Goal: Information Seeking & Learning: Learn about a topic

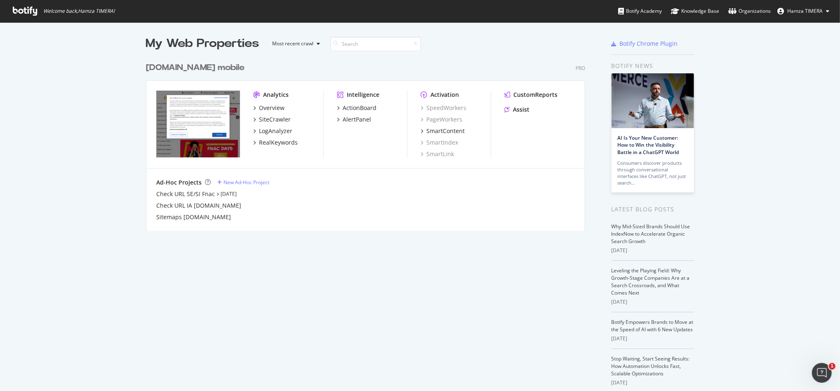
click at [34, 9] on icon at bounding box center [25, 11] width 24 height 9
click at [277, 129] on div "LogAnalyzer" at bounding box center [275, 131] width 33 height 8
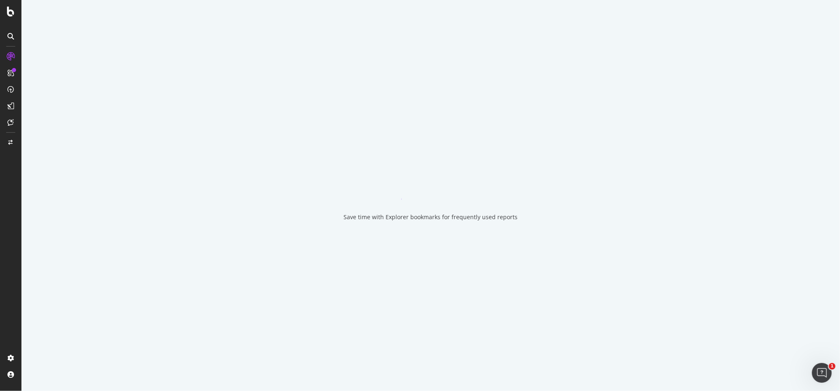
click at [9, 37] on icon at bounding box center [10, 36] width 7 height 7
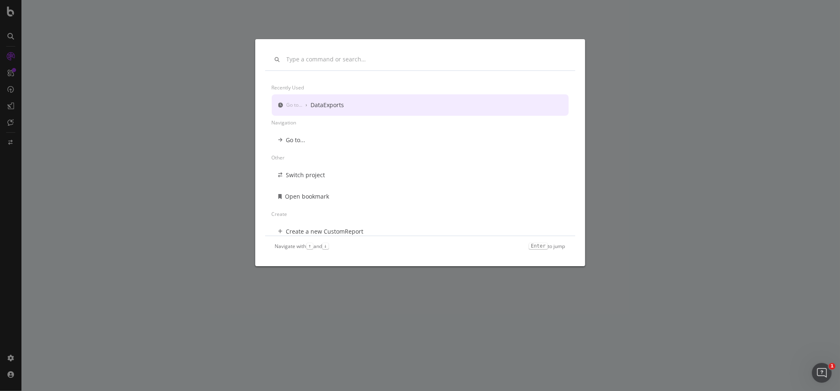
click at [638, 265] on div "Recently used Go to... › DataExports Navigation Go to... Other Switch project O…" at bounding box center [420, 195] width 840 height 391
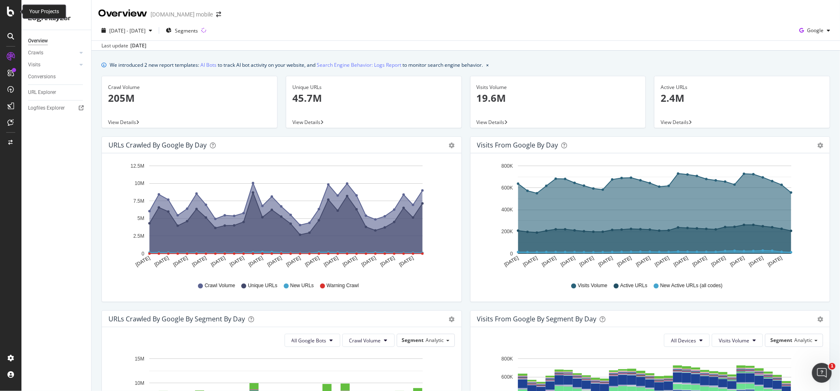
click at [13, 15] on icon at bounding box center [10, 12] width 7 height 10
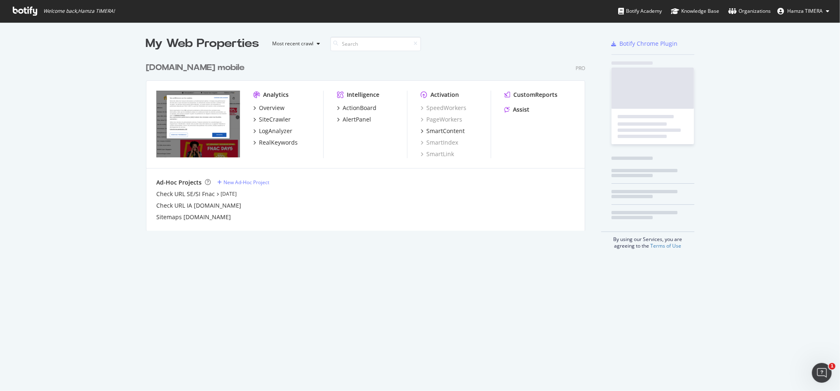
scroll to position [383, 823]
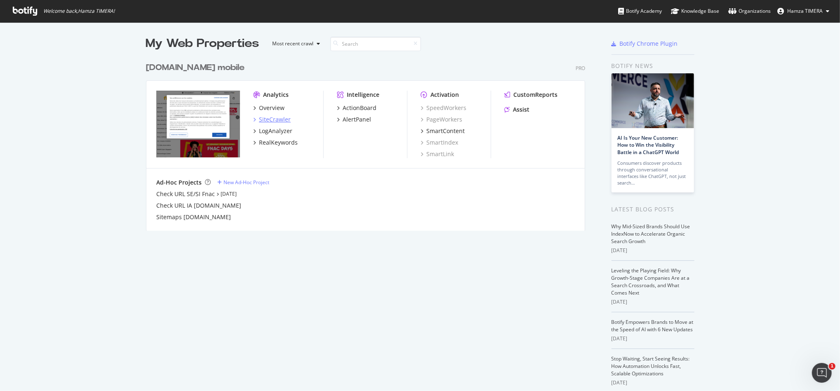
click at [271, 118] on div "SiteCrawler" at bounding box center [275, 119] width 32 height 8
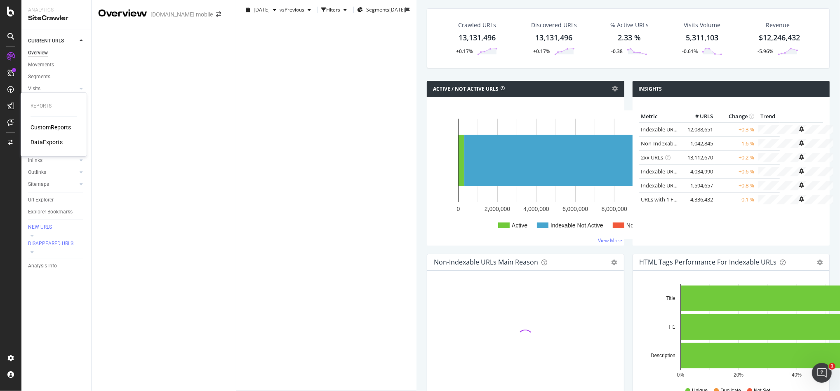
click at [49, 126] on div "CustomReports" at bounding box center [51, 127] width 40 height 8
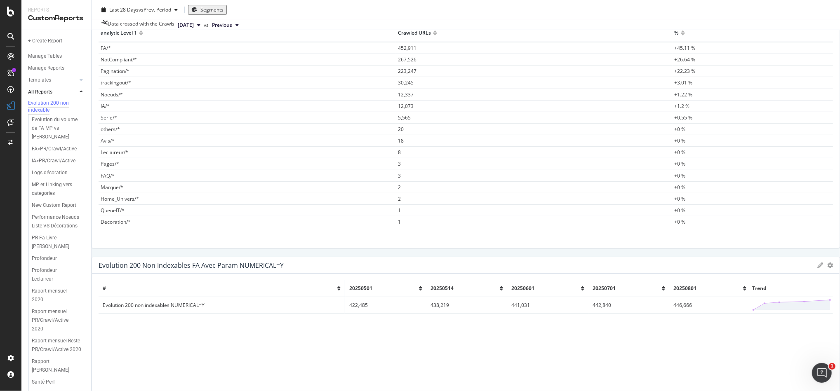
scroll to position [55, 0]
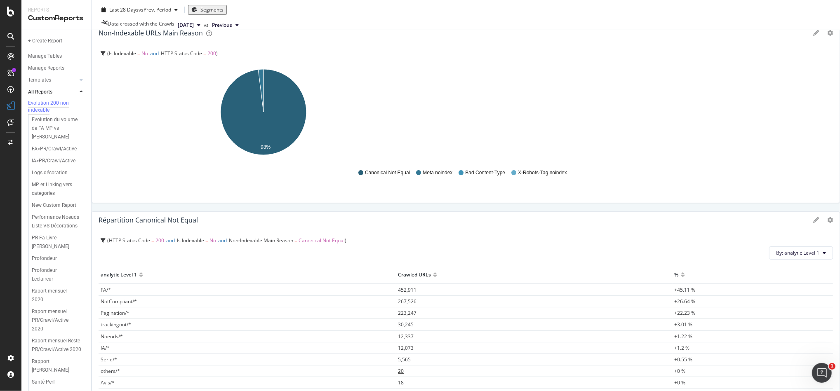
scroll to position [0, 0]
